Goal: Register for event/course

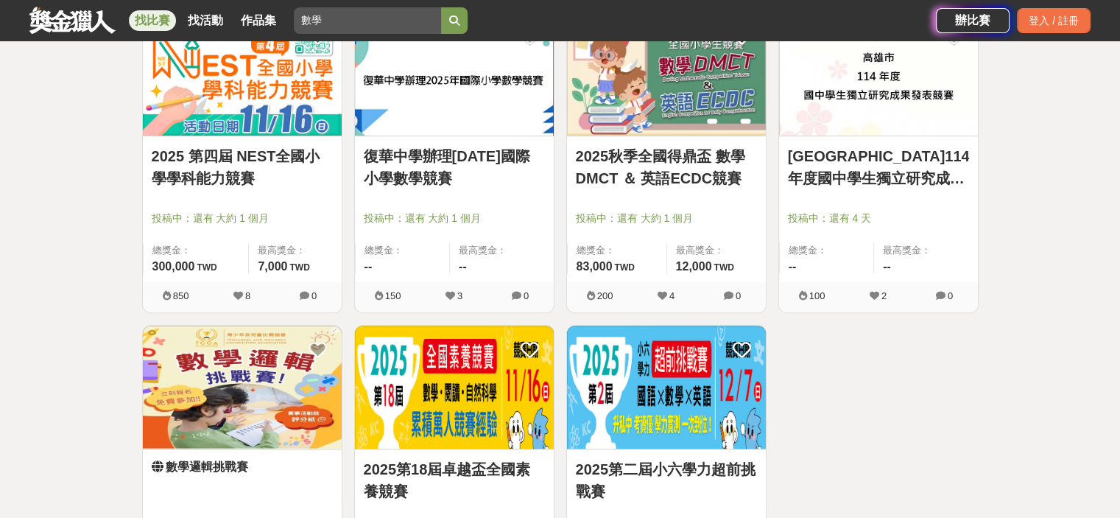
scroll to position [736, 0]
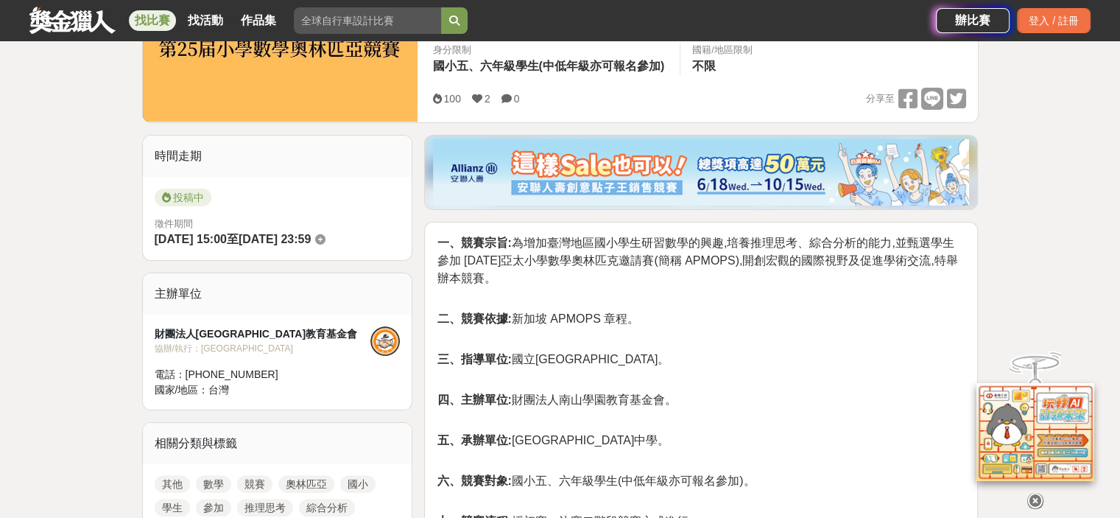
scroll to position [74, 0]
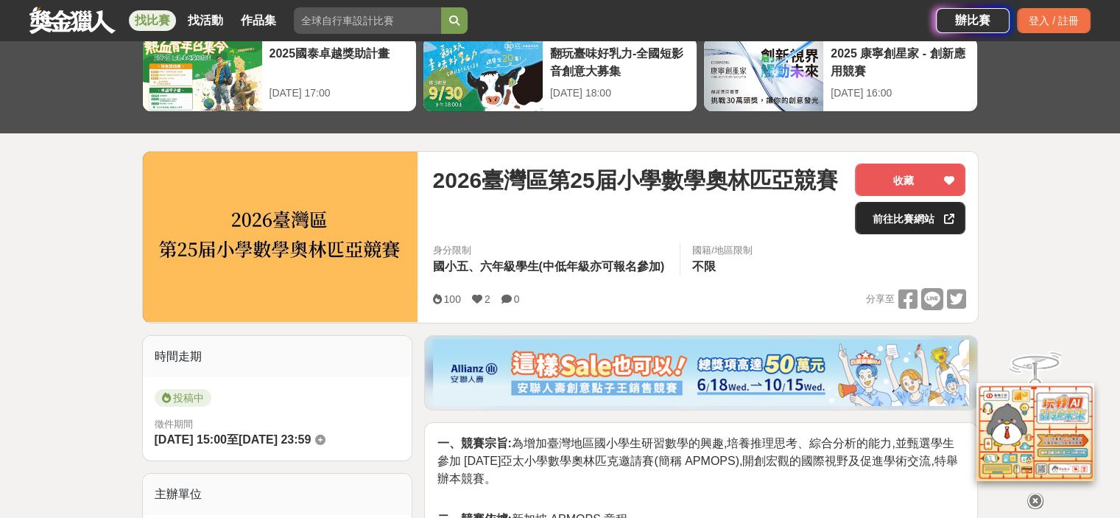
click at [897, 219] on link "前往比賽網站" at bounding box center [910, 218] width 110 height 32
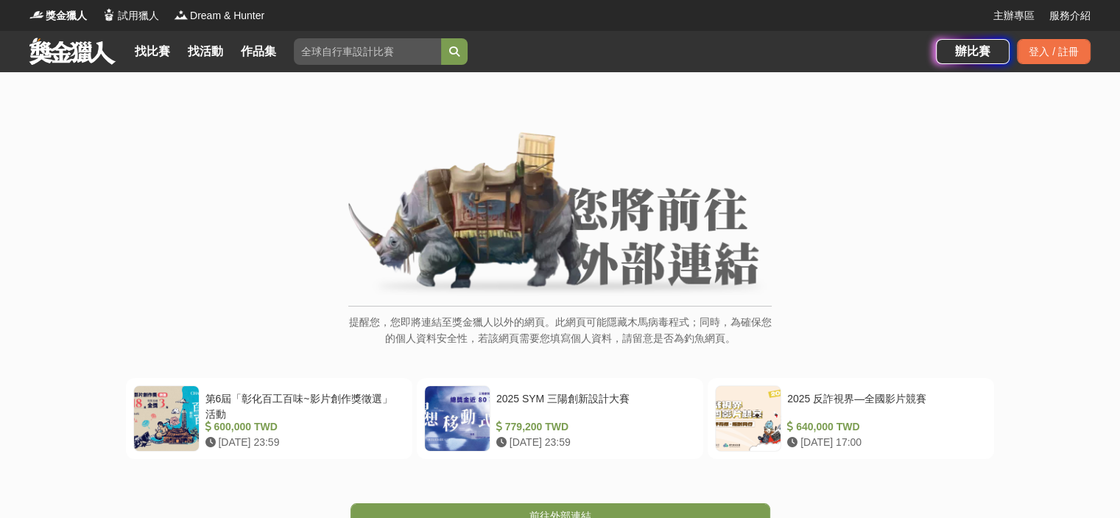
click at [510, 261] on img at bounding box center [559, 215] width 423 height 166
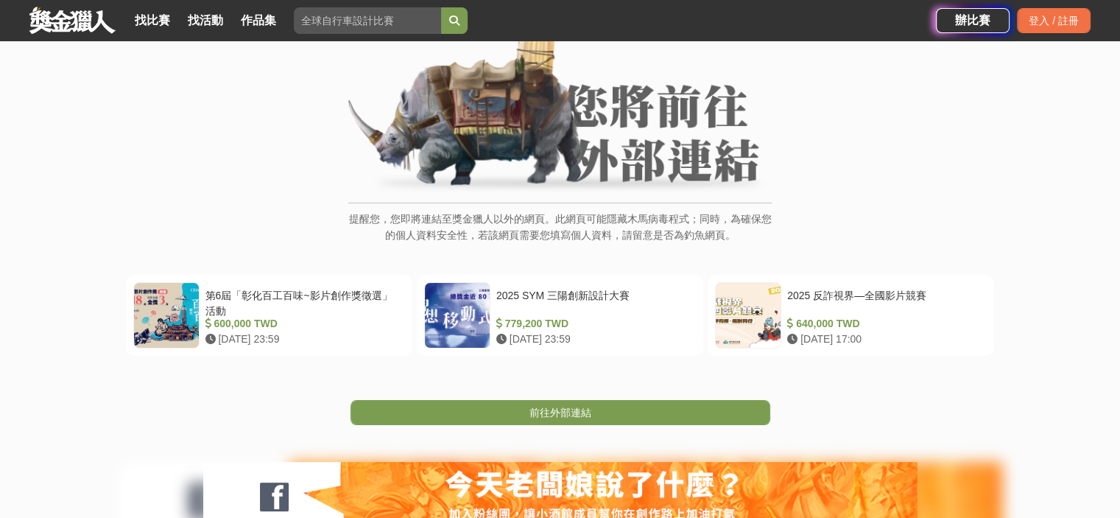
scroll to position [295, 0]
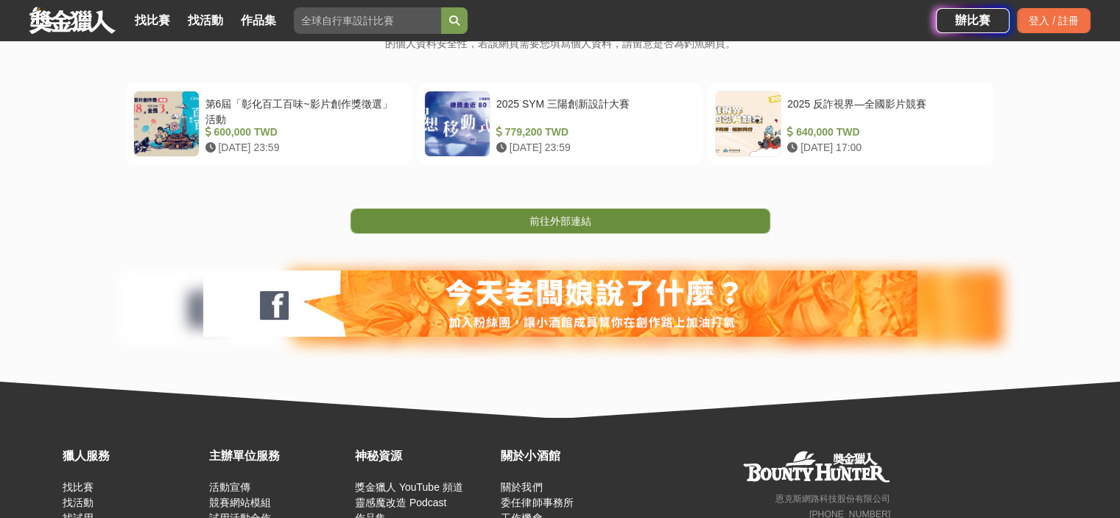
click at [590, 229] on link "前往外部連結" at bounding box center [561, 220] width 420 height 25
